Goal: Task Accomplishment & Management: Use online tool/utility

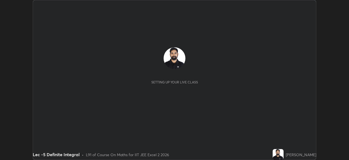
scroll to position [160, 349]
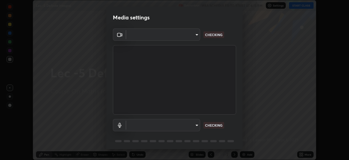
type input "b39c39fa3676aa5d69aadaccdd66f10891f302373f2f417769bad696ffd91bb2"
type input "communications"
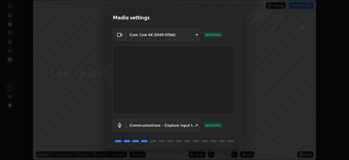
scroll to position [19, 0]
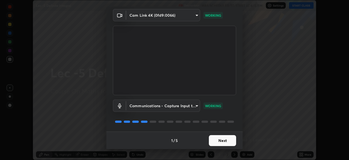
click at [227, 141] on button "Next" at bounding box center [222, 140] width 27 height 11
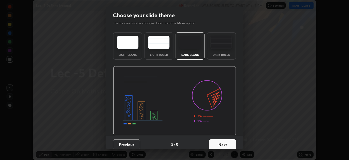
click at [226, 140] on button "Next" at bounding box center [222, 144] width 27 height 11
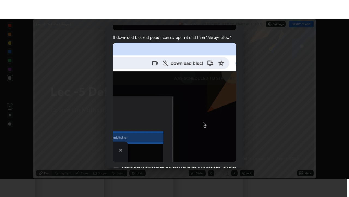
scroll to position [131, 0]
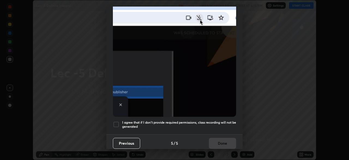
click at [223, 143] on div "Previous 5 / 5 Done" at bounding box center [174, 142] width 137 height 17
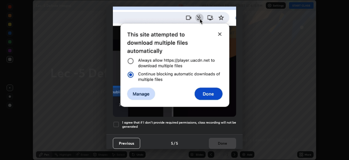
click at [221, 120] on h5 "I agree that if I don't provide required permissions, class recording will not …" at bounding box center [179, 124] width 114 height 8
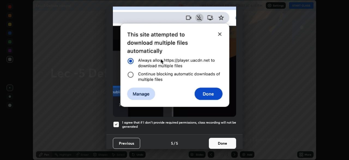
click at [221, 140] on button "Done" at bounding box center [222, 143] width 27 height 11
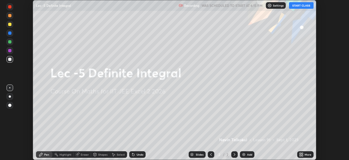
click at [304, 5] on button "START CLASS" at bounding box center [301, 5] width 25 height 7
click at [305, 155] on div "More" at bounding box center [308, 154] width 7 height 3
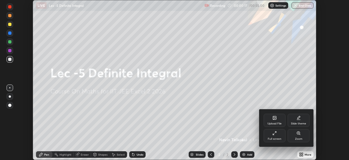
click at [278, 137] on div "Full screen" at bounding box center [275, 135] width 22 height 13
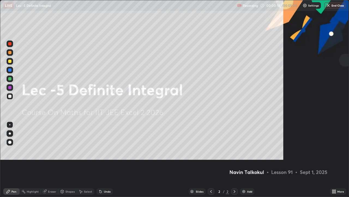
scroll to position [197, 349]
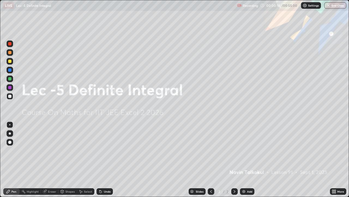
click at [248, 159] on div "Add" at bounding box center [249, 191] width 5 height 3
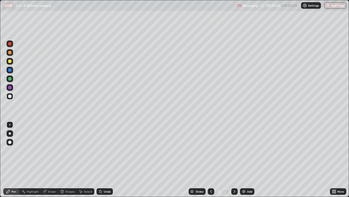
click at [16, 159] on div "Pen" at bounding box center [13, 191] width 5 height 3
click at [106, 159] on div "Undo" at bounding box center [107, 191] width 7 height 3
click at [107, 159] on div "Undo" at bounding box center [107, 191] width 7 height 3
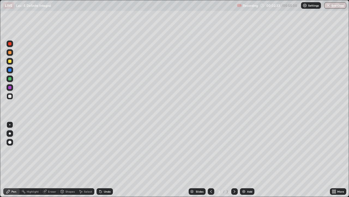
click at [107, 159] on div "Undo" at bounding box center [105, 191] width 16 height 7
click at [108, 159] on div "Undo" at bounding box center [107, 191] width 7 height 3
click at [245, 159] on img at bounding box center [244, 191] width 4 height 4
click at [250, 159] on div "Add" at bounding box center [249, 191] width 5 height 3
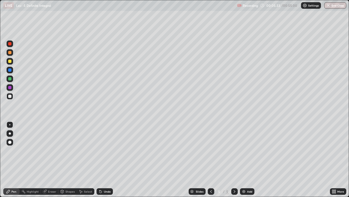
click at [106, 159] on div "Undo" at bounding box center [105, 191] width 16 height 7
click at [106, 159] on div "Undo" at bounding box center [107, 191] width 7 height 3
click at [108, 159] on div "Undo" at bounding box center [107, 191] width 7 height 3
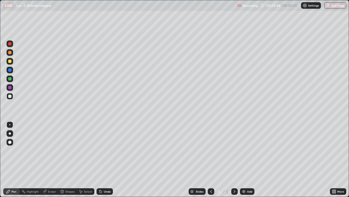
click at [106, 159] on div "Undo" at bounding box center [107, 191] width 7 height 3
click at [211, 159] on icon at bounding box center [211, 191] width 4 height 4
click at [234, 159] on icon at bounding box center [235, 191] width 4 height 4
click at [235, 159] on icon at bounding box center [235, 191] width 4 height 4
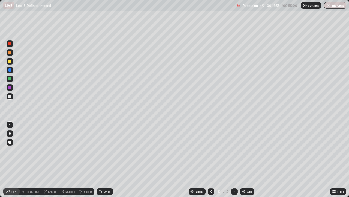
click at [248, 159] on div "Add" at bounding box center [249, 191] width 5 height 3
click at [109, 159] on div "Undo" at bounding box center [107, 191] width 7 height 3
click at [108, 159] on div "Undo" at bounding box center [105, 191] width 16 height 7
click at [109, 159] on div "Undo" at bounding box center [105, 191] width 16 height 7
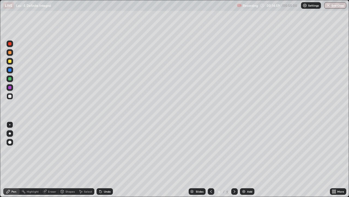
click at [110, 159] on div "Undo" at bounding box center [105, 191] width 16 height 7
click at [111, 159] on div "Undo" at bounding box center [105, 191] width 16 height 7
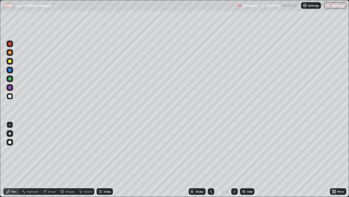
click at [112, 159] on div "Undo" at bounding box center [105, 191] width 16 height 7
click at [209, 159] on icon at bounding box center [211, 191] width 4 height 4
click at [209, 159] on div at bounding box center [211, 191] width 7 height 7
click at [234, 159] on icon at bounding box center [235, 191] width 4 height 4
click at [210, 159] on icon at bounding box center [211, 191] width 4 height 4
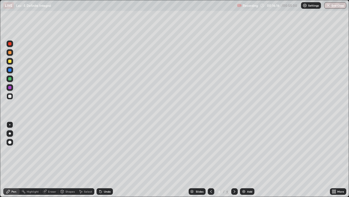
click at [210, 159] on div at bounding box center [211, 191] width 7 height 7
click at [234, 159] on icon at bounding box center [235, 191] width 4 height 4
click at [235, 159] on icon at bounding box center [235, 191] width 4 height 4
click at [248, 159] on div "Add" at bounding box center [249, 191] width 5 height 3
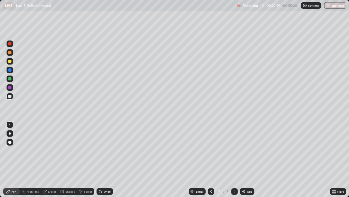
click at [109, 159] on div "Undo" at bounding box center [105, 191] width 16 height 7
click at [52, 159] on div "Eraser" at bounding box center [52, 191] width 8 height 3
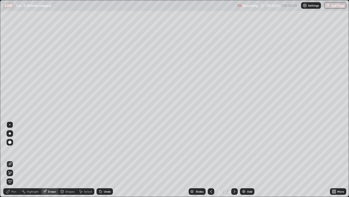
click at [15, 159] on div "Pen" at bounding box center [13, 191] width 5 height 3
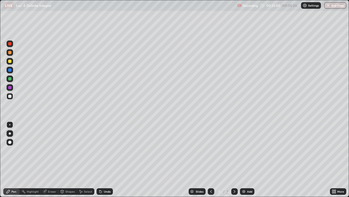
click at [105, 159] on div "Undo" at bounding box center [107, 191] width 7 height 3
click at [106, 159] on div "Undo" at bounding box center [107, 191] width 7 height 3
click at [107, 159] on div "Undo" at bounding box center [107, 191] width 7 height 3
click at [106, 159] on div "Undo" at bounding box center [107, 191] width 7 height 3
click at [106, 159] on div "Undo" at bounding box center [105, 191] width 16 height 7
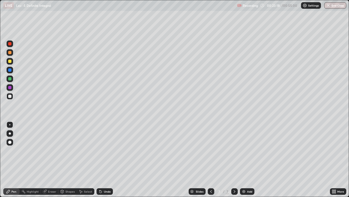
click at [105, 159] on div "Undo" at bounding box center [105, 191] width 16 height 7
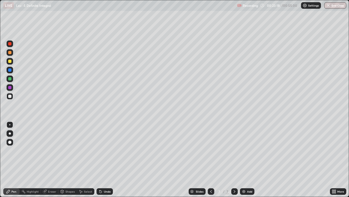
click at [105, 159] on div "Undo" at bounding box center [105, 191] width 16 height 7
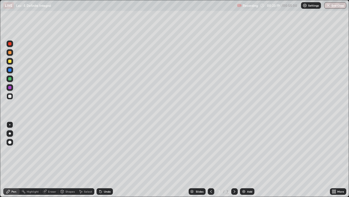
click at [105, 159] on div "Undo" at bounding box center [105, 191] width 16 height 7
click at [104, 159] on div "Undo" at bounding box center [105, 191] width 16 height 7
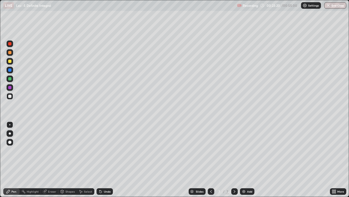
click at [104, 159] on div "Undo" at bounding box center [105, 191] width 16 height 7
click at [104, 159] on div "Undo" at bounding box center [103, 191] width 19 height 11
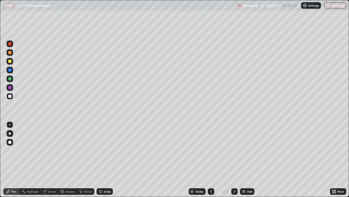
click at [104, 159] on div "Undo" at bounding box center [103, 191] width 19 height 11
click at [103, 159] on div "Undo" at bounding box center [103, 191] width 19 height 11
click at [104, 159] on div "Undo" at bounding box center [103, 191] width 19 height 11
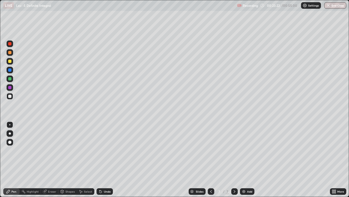
click at [104, 159] on div "Undo" at bounding box center [103, 191] width 19 height 11
click at [103, 159] on div "Undo" at bounding box center [103, 191] width 19 height 11
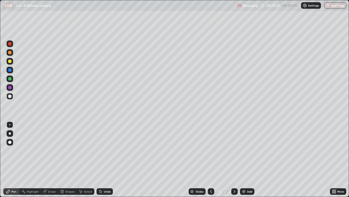
click at [103, 159] on div "Undo" at bounding box center [103, 191] width 19 height 11
click at [247, 159] on div "Add" at bounding box center [247, 191] width 14 height 7
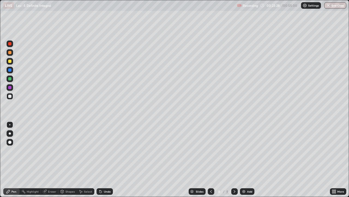
click at [209, 159] on icon at bounding box center [211, 191] width 4 height 4
click at [234, 159] on icon at bounding box center [235, 191] width 4 height 4
click at [103, 159] on div "Undo" at bounding box center [105, 191] width 16 height 7
click at [106, 159] on div "Undo" at bounding box center [105, 191] width 16 height 7
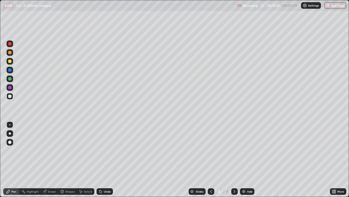
click at [211, 159] on icon at bounding box center [211, 191] width 4 height 4
click at [235, 159] on icon at bounding box center [235, 191] width 4 height 4
click at [211, 159] on icon at bounding box center [211, 191] width 4 height 4
click at [233, 159] on icon at bounding box center [235, 191] width 4 height 4
click at [249, 159] on div "Add" at bounding box center [249, 191] width 5 height 3
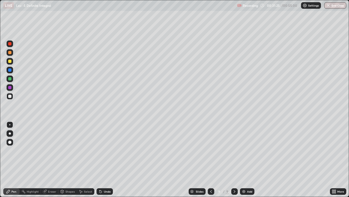
click at [211, 159] on icon at bounding box center [211, 191] width 4 height 4
click at [234, 159] on icon at bounding box center [235, 191] width 4 height 4
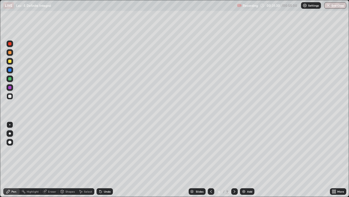
click at [234, 159] on icon at bounding box center [235, 191] width 4 height 4
click at [248, 159] on div "Add" at bounding box center [249, 191] width 5 height 3
click at [211, 159] on icon at bounding box center [211, 191] width 4 height 4
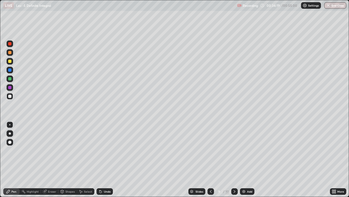
click at [246, 159] on div "Add" at bounding box center [247, 191] width 14 height 7
click at [107, 159] on div "Undo" at bounding box center [107, 191] width 7 height 3
click at [108, 159] on div "Undo" at bounding box center [107, 191] width 7 height 3
click at [107, 159] on div "Undo" at bounding box center [107, 191] width 7 height 3
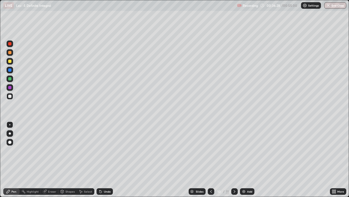
click at [248, 159] on div "Add" at bounding box center [249, 191] width 5 height 3
click at [103, 159] on div "Undo" at bounding box center [105, 191] width 16 height 7
click at [10, 70] on div at bounding box center [9, 69] width 3 height 3
click at [11, 97] on div at bounding box center [9, 95] width 3 height 3
click at [107, 159] on div "Undo" at bounding box center [107, 191] width 7 height 3
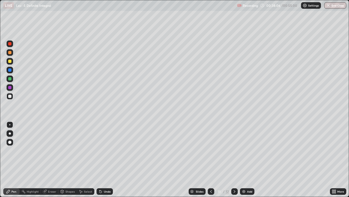
click at [104, 159] on div "Undo" at bounding box center [107, 191] width 7 height 3
click at [103, 159] on div "Undo" at bounding box center [105, 191] width 16 height 7
click at [108, 159] on div "Undo" at bounding box center [107, 191] width 7 height 3
click at [12, 61] on div at bounding box center [10, 61] width 7 height 7
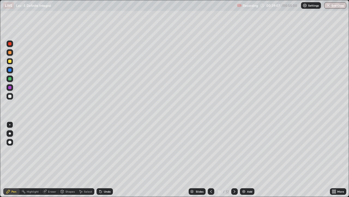
click at [245, 159] on img at bounding box center [244, 191] width 4 height 4
click at [211, 159] on icon at bounding box center [211, 191] width 4 height 4
click at [210, 159] on icon at bounding box center [211, 191] width 4 height 4
click at [235, 159] on icon at bounding box center [235, 191] width 4 height 4
click at [236, 159] on div at bounding box center [235, 191] width 7 height 7
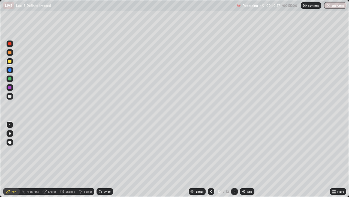
click at [248, 159] on div "Add" at bounding box center [249, 191] width 5 height 3
click at [10, 96] on div at bounding box center [9, 95] width 3 height 3
click at [209, 159] on div at bounding box center [211, 191] width 7 height 7
click at [234, 159] on icon at bounding box center [235, 191] width 4 height 4
click at [110, 159] on div "Undo" at bounding box center [105, 191] width 16 height 7
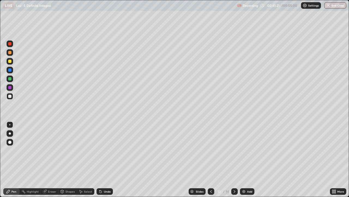
click at [106, 159] on div "Undo" at bounding box center [105, 191] width 16 height 7
click at [104, 159] on div "Undo" at bounding box center [107, 191] width 7 height 3
click at [107, 159] on div "Undo" at bounding box center [107, 191] width 7 height 3
click at [106, 159] on div "Undo" at bounding box center [107, 191] width 7 height 3
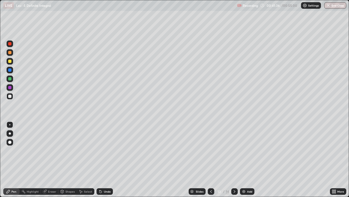
click at [106, 159] on div "Undo" at bounding box center [107, 191] width 7 height 3
click at [107, 159] on div "Undo" at bounding box center [105, 191] width 16 height 7
click at [109, 159] on div "Undo" at bounding box center [105, 191] width 16 height 7
click at [108, 159] on div "Undo" at bounding box center [107, 191] width 7 height 3
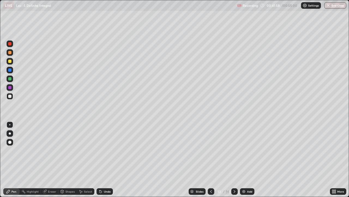
click at [108, 159] on div "Undo" at bounding box center [105, 191] width 16 height 7
click at [106, 159] on div "Undo" at bounding box center [107, 191] width 7 height 3
click at [210, 159] on icon at bounding box center [211, 191] width 4 height 4
click at [210, 159] on icon at bounding box center [211, 191] width 2 height 3
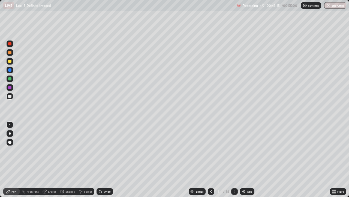
click at [211, 159] on icon at bounding box center [211, 191] width 4 height 4
click at [237, 159] on div at bounding box center [235, 191] width 7 height 7
click at [235, 159] on icon at bounding box center [235, 191] width 4 height 4
click at [234, 159] on icon at bounding box center [235, 191] width 4 height 4
click at [332, 6] on button "End Class" at bounding box center [336, 5] width 22 height 7
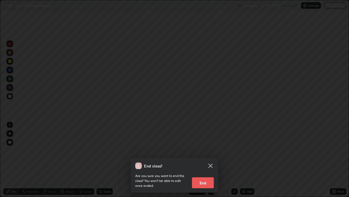
click at [212, 159] on icon at bounding box center [211, 165] width 4 height 4
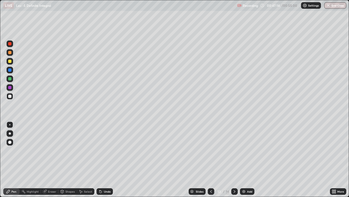
click at [108, 159] on div "Undo" at bounding box center [107, 191] width 7 height 3
click at [109, 159] on div "Undo" at bounding box center [107, 191] width 7 height 3
click at [108, 159] on div "Undo" at bounding box center [107, 191] width 7 height 3
click at [335, 5] on button "End Class" at bounding box center [336, 5] width 22 height 7
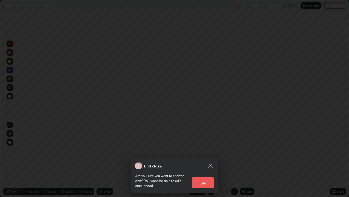
click at [206, 159] on button "End" at bounding box center [203, 182] width 22 height 11
